Goal: Transaction & Acquisition: Book appointment/travel/reservation

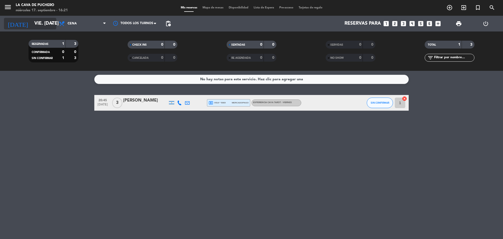
click at [43, 23] on input "vie. [DATE]" at bounding box center [62, 23] width 61 height 10
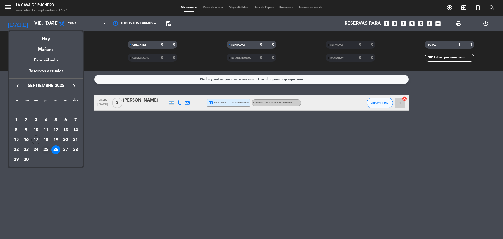
click at [46, 147] on div "25" at bounding box center [45, 149] width 9 height 9
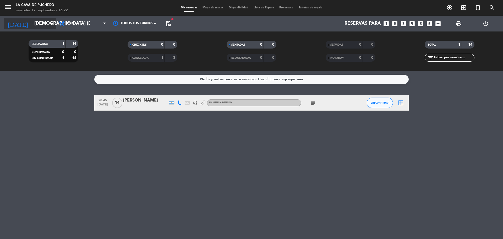
click at [43, 19] on input "[DEMOGRAPHIC_DATA] [DATE]" at bounding box center [62, 23] width 61 height 10
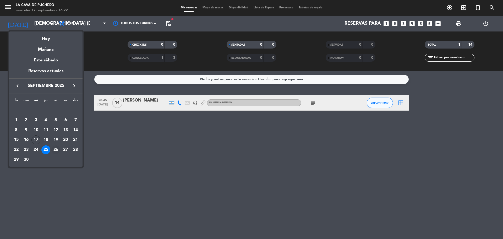
click at [58, 148] on div "26" at bounding box center [55, 149] width 9 height 9
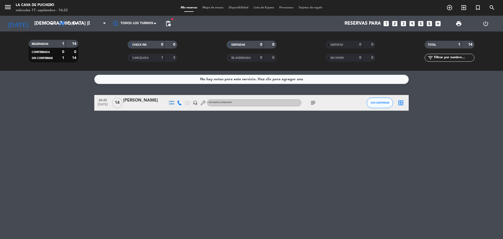
type input "vie. [DATE]"
click at [452, 9] on icon "add_circle_outline" at bounding box center [449, 7] width 6 height 6
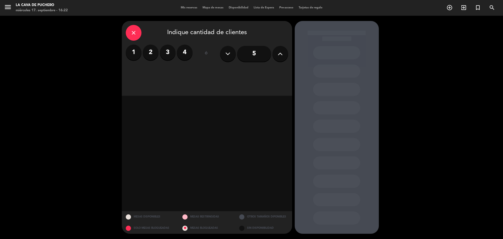
click at [182, 55] on label "4" at bounding box center [185, 53] width 16 height 16
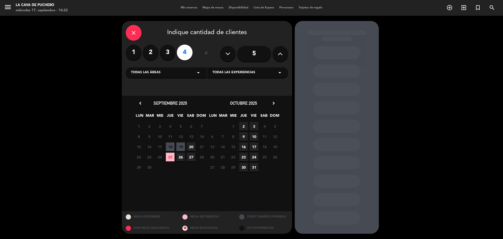
click at [179, 157] on span "26" at bounding box center [180, 156] width 9 height 9
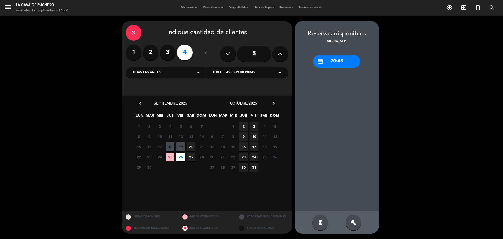
click at [325, 60] on div "credit_card 20:45" at bounding box center [336, 61] width 47 height 13
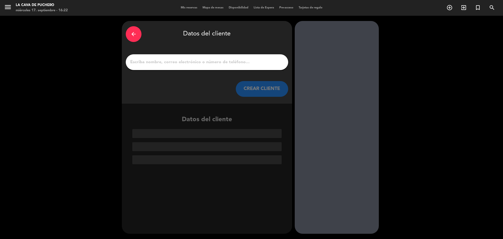
click at [158, 59] on input "1" at bounding box center [207, 61] width 155 height 7
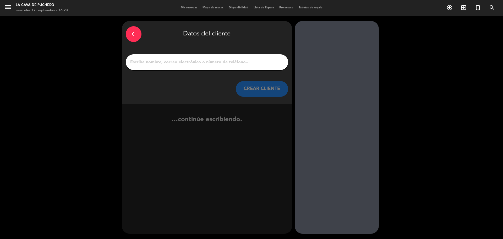
type input "c"
type input "v"
type input "[PERSON_NAME]"
click at [254, 86] on button "CREAR CLIENTE" at bounding box center [262, 89] width 52 height 16
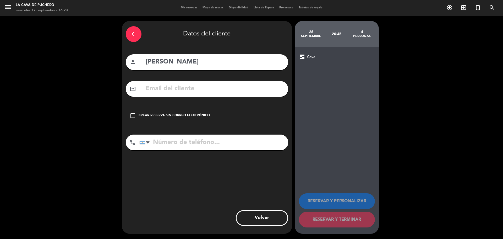
click at [236, 94] on input "text" at bounding box center [214, 88] width 139 height 11
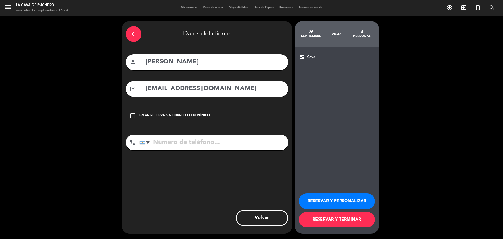
type input "[EMAIL_ADDRESS][DOMAIN_NAME]"
click at [208, 147] on input "tel" at bounding box center [213, 142] width 149 height 16
type input "1168593539"
click at [343, 201] on button "RESERVAR Y PERSONALIZAR" at bounding box center [337, 201] width 76 height 16
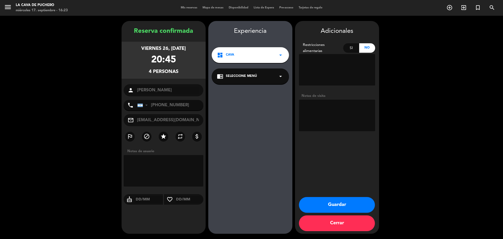
click at [183, 177] on textarea at bounding box center [164, 170] width 80 height 31
type textarea "PAGO MP2 17/9"
click at [332, 209] on button "Guardar" at bounding box center [337, 205] width 76 height 16
